Goal: Task Accomplishment & Management: Manage account settings

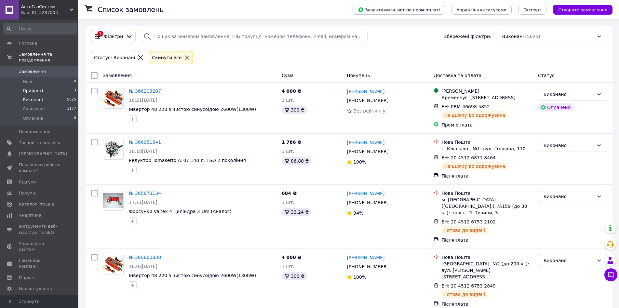
click at [56, 86] on li "Прийняті 3" at bounding box center [40, 90] width 80 height 9
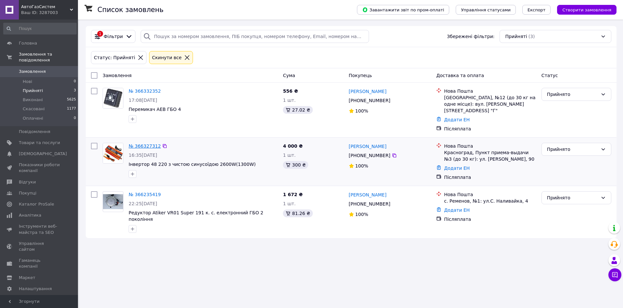
click at [141, 143] on link "№ 366327312" at bounding box center [145, 145] width 32 height 5
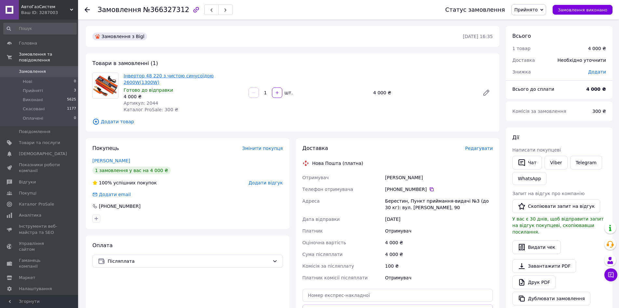
click at [214, 77] on link "Інвертор 48 220 з чистою синусоїдою 2600W(1300W)" at bounding box center [169, 79] width 90 height 12
click at [48, 77] on li "Нові 0" at bounding box center [40, 81] width 80 height 9
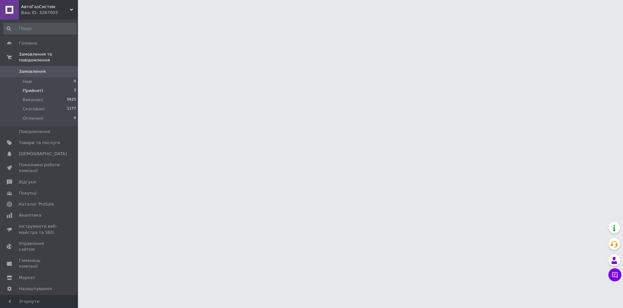
click at [42, 86] on li "Прийняті 3" at bounding box center [40, 90] width 80 height 9
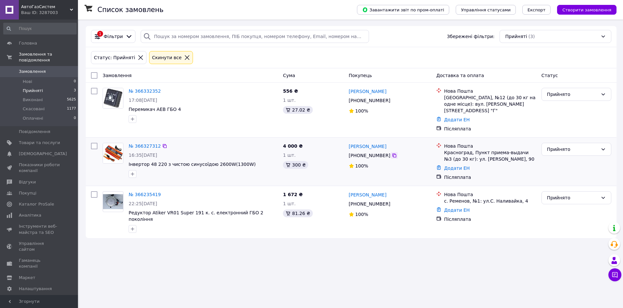
click at [392, 153] on icon at bounding box center [394, 155] width 5 height 5
copy span "Інвертор 48 220 з чистою синусоїдою 2600W(1300W)"
drag, startPoint x: 129, startPoint y: 158, endPoint x: 240, endPoint y: 161, distance: 111.2
drag, startPoint x: 444, startPoint y: 147, endPoint x: 495, endPoint y: 153, distance: 51.0
click at [495, 153] on div "Нова Пошта Красноград, Пункт приема-выдачи №3 (до 30 кг): ул. [PERSON_NAME], 90" at bounding box center [490, 153] width 95 height 20
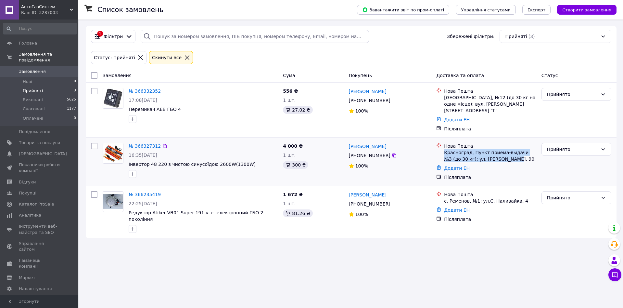
copy div "Красноград, Пункт приема-выдачи №3 (до 30 кг): ул. [PERSON_NAME], 90"
click at [393, 102] on icon at bounding box center [395, 100] width 4 height 4
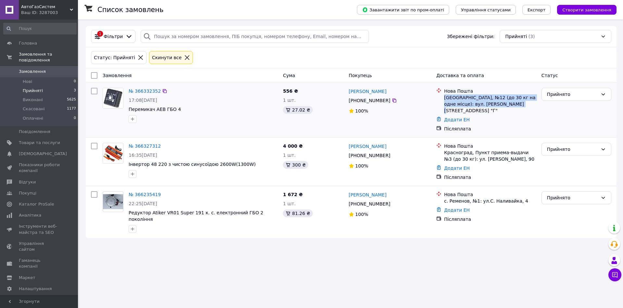
drag, startPoint x: 464, startPoint y: 98, endPoint x: 502, endPoint y: 103, distance: 38.6
click at [502, 103] on div "[GEOGRAPHIC_DATA], №12 (до 30 кг на одне місце): вул. [PERSON_NAME][STREET_ADDR…" at bounding box center [490, 104] width 92 height 20
copy div "[GEOGRAPHIC_DATA], №12 (до 30 кг на одне місце): вул. [PERSON_NAME][STREET_ADDR…"
click at [146, 92] on link "№ 366332352" at bounding box center [145, 90] width 32 height 5
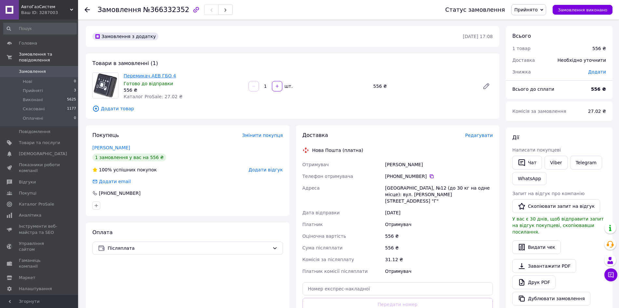
click at [140, 75] on link "Перемикач AEB ГБО 4" at bounding box center [150, 75] width 52 height 5
click at [36, 88] on span "Прийняті" at bounding box center [33, 91] width 20 height 6
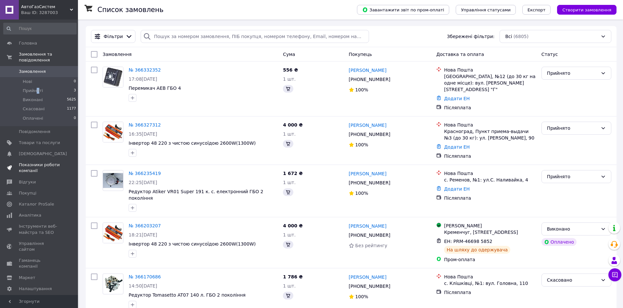
drag, startPoint x: 43, startPoint y: 125, endPoint x: 50, endPoint y: 156, distance: 31.7
click at [50, 162] on span "Показники роботи компанії" at bounding box center [39, 168] width 41 height 12
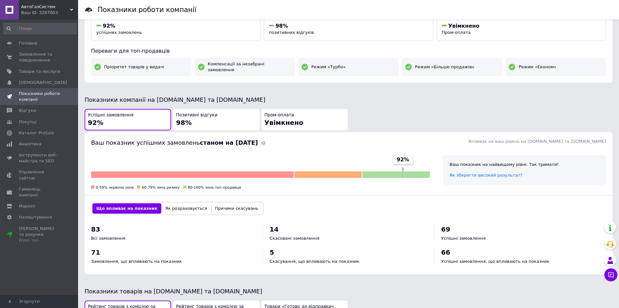
scroll to position [67, 0]
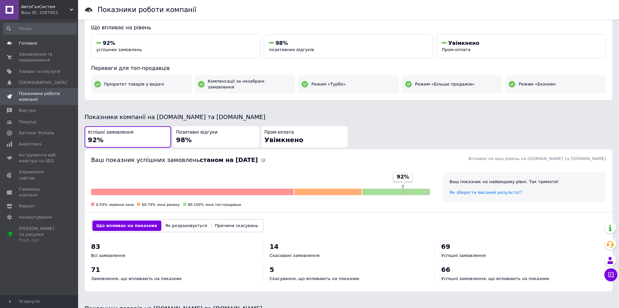
click at [48, 45] on span "Головна" at bounding box center [39, 43] width 41 height 6
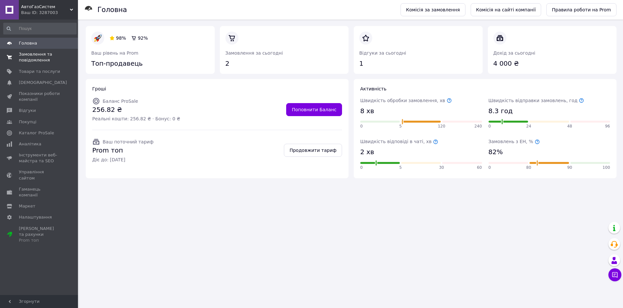
click at [42, 57] on span "Замовлення та повідомлення" at bounding box center [39, 57] width 41 height 12
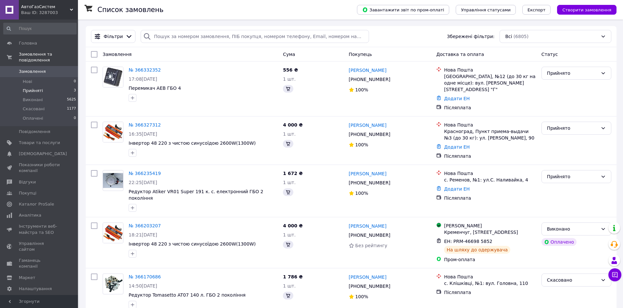
click at [43, 86] on li "Прийняті 3" at bounding box center [40, 90] width 80 height 9
